Goal: Information Seeking & Learning: Check status

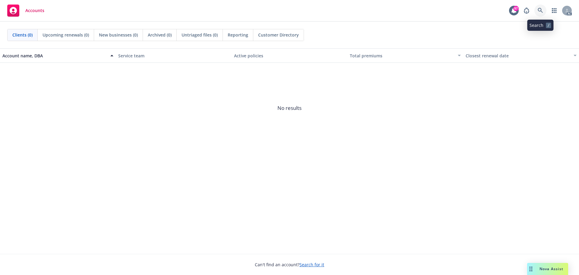
click at [540, 10] on icon at bounding box center [539, 10] width 5 height 5
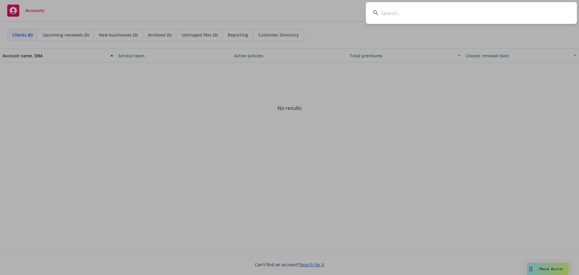
click at [414, 14] on input at bounding box center [470, 13] width 211 height 22
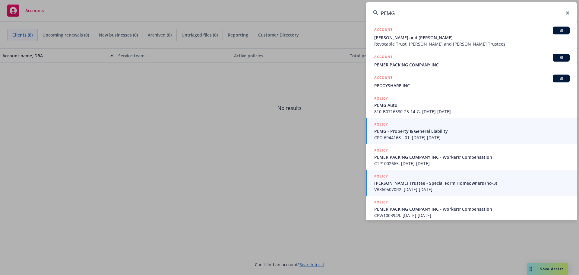
scroll to position [75, 0]
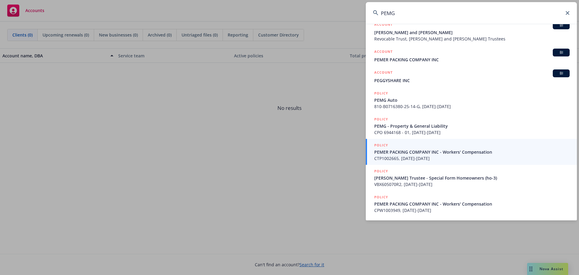
type input "PEMG"
click at [567, 13] on icon at bounding box center [567, 13] width 4 height 4
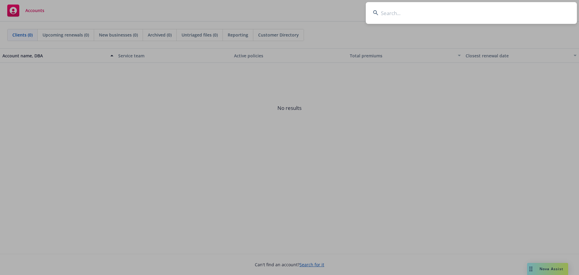
click at [403, 14] on input at bounding box center [470, 13] width 211 height 22
paste input "Orfila Vineyards and Winery"
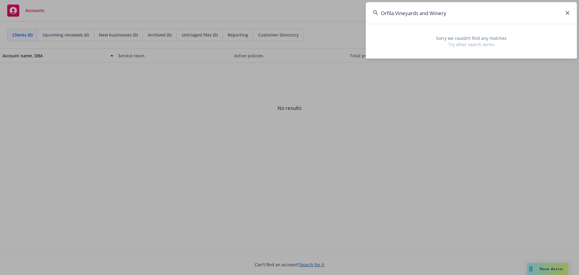
type input "Orfila Vineyards and Winery"
drag, startPoint x: 455, startPoint y: 9, endPoint x: 361, endPoint y: 9, distance: 93.7
click at [361, 9] on div "Orfila Vineyards and Winery Sorry we couldn’t find any matches Try other search…" at bounding box center [289, 137] width 579 height 275
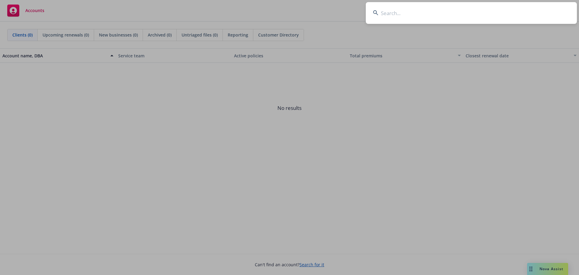
click at [406, 16] on input at bounding box center [470, 13] width 211 height 22
paste input "SAWC562936"
type input "SAWC562936"
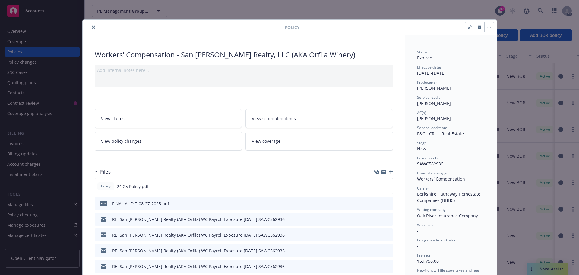
click at [113, 118] on span "View claims" at bounding box center [113, 118] width 24 height 6
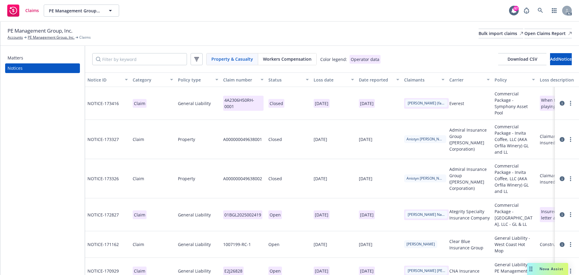
click at [294, 61] on span "Workers Compensation" at bounding box center [287, 59] width 49 height 6
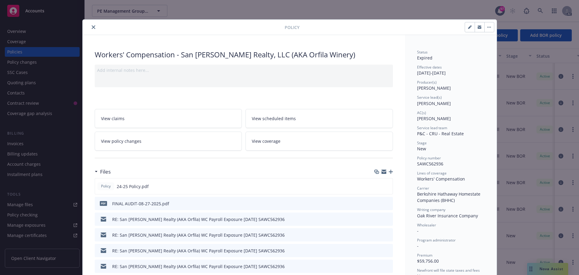
click at [278, 143] on link "View coverage" at bounding box center [318, 140] width 147 height 19
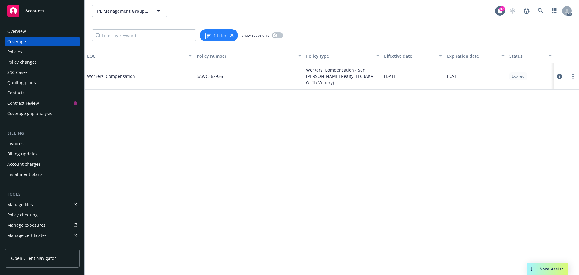
click at [334, 75] on span "Workers' Compensation - San Pasqual Realty, LLC (AKA Orfila Winery)" at bounding box center [342, 76] width 73 height 19
click at [275, 35] on icon "button" at bounding box center [274, 35] width 2 height 2
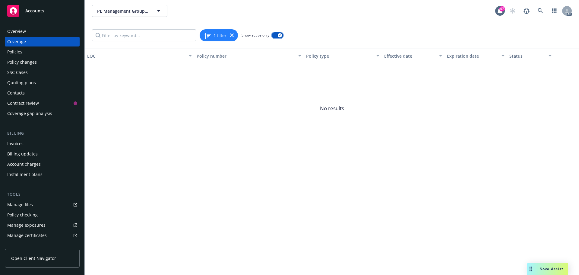
click at [279, 34] on div "button" at bounding box center [280, 35] width 4 height 4
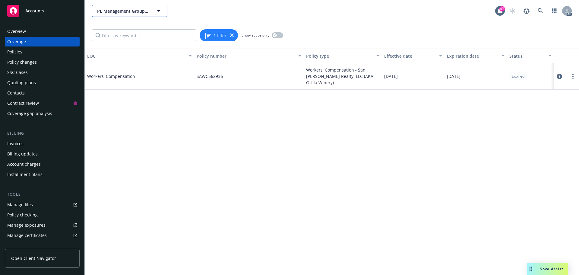
click at [160, 11] on icon "button" at bounding box center [158, 10] width 7 height 7
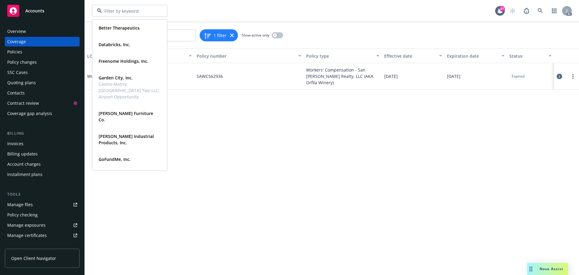
click at [160, 11] on div at bounding box center [129, 11] width 75 height 12
